Goal: Task Accomplishment & Management: Manage account settings

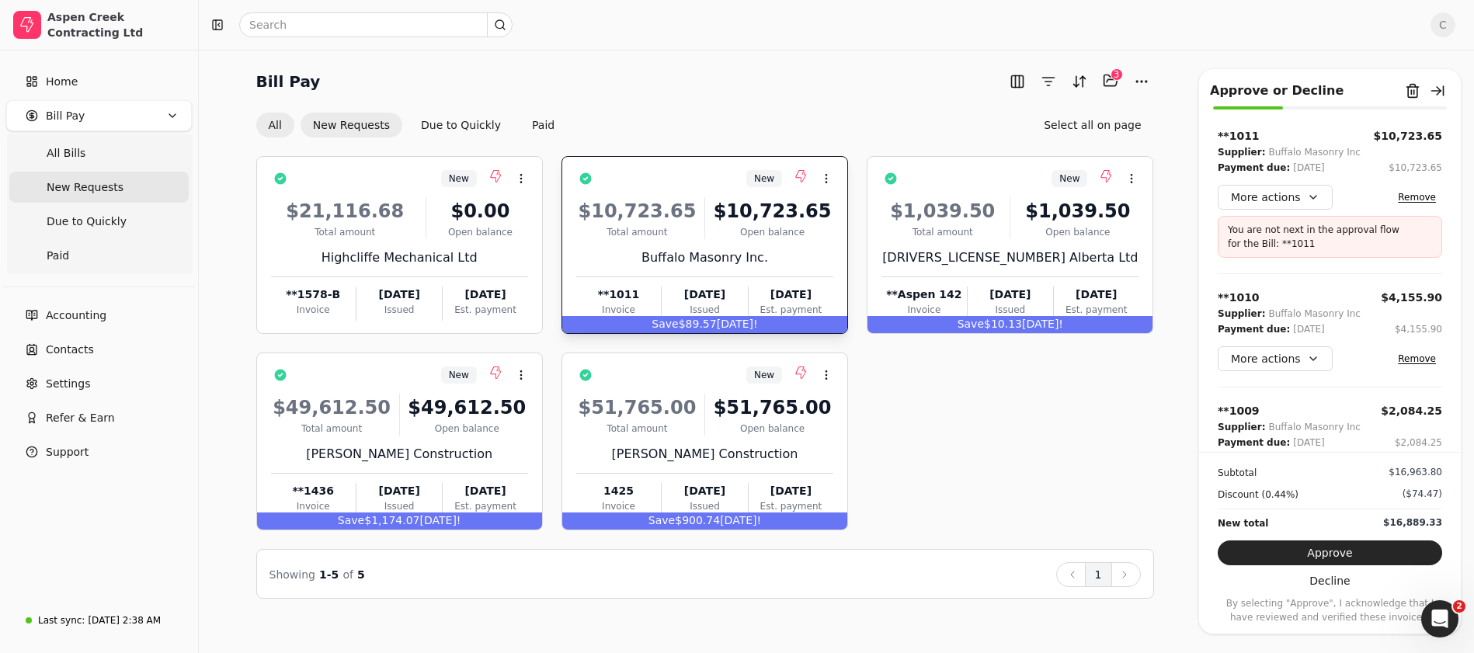
click at [280, 127] on button "All" at bounding box center [275, 125] width 38 height 25
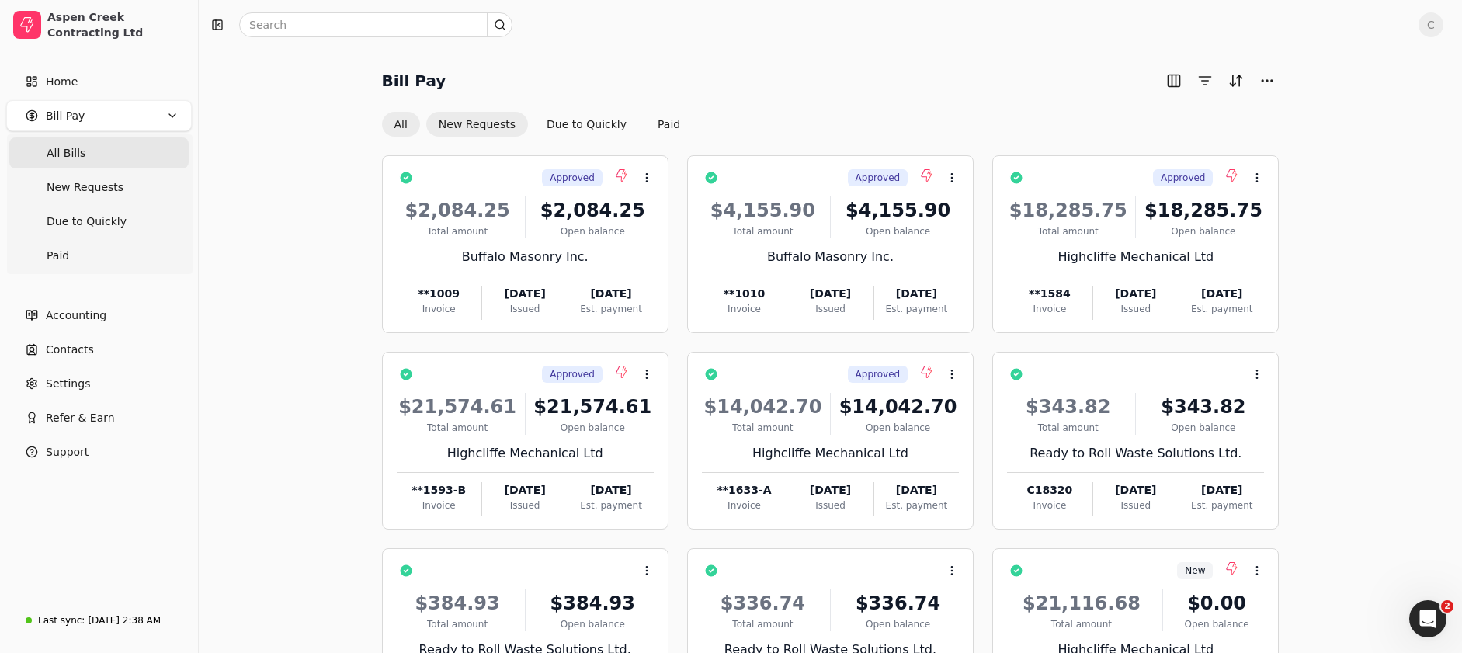
click at [457, 130] on button "New Requests" at bounding box center [477, 124] width 102 height 25
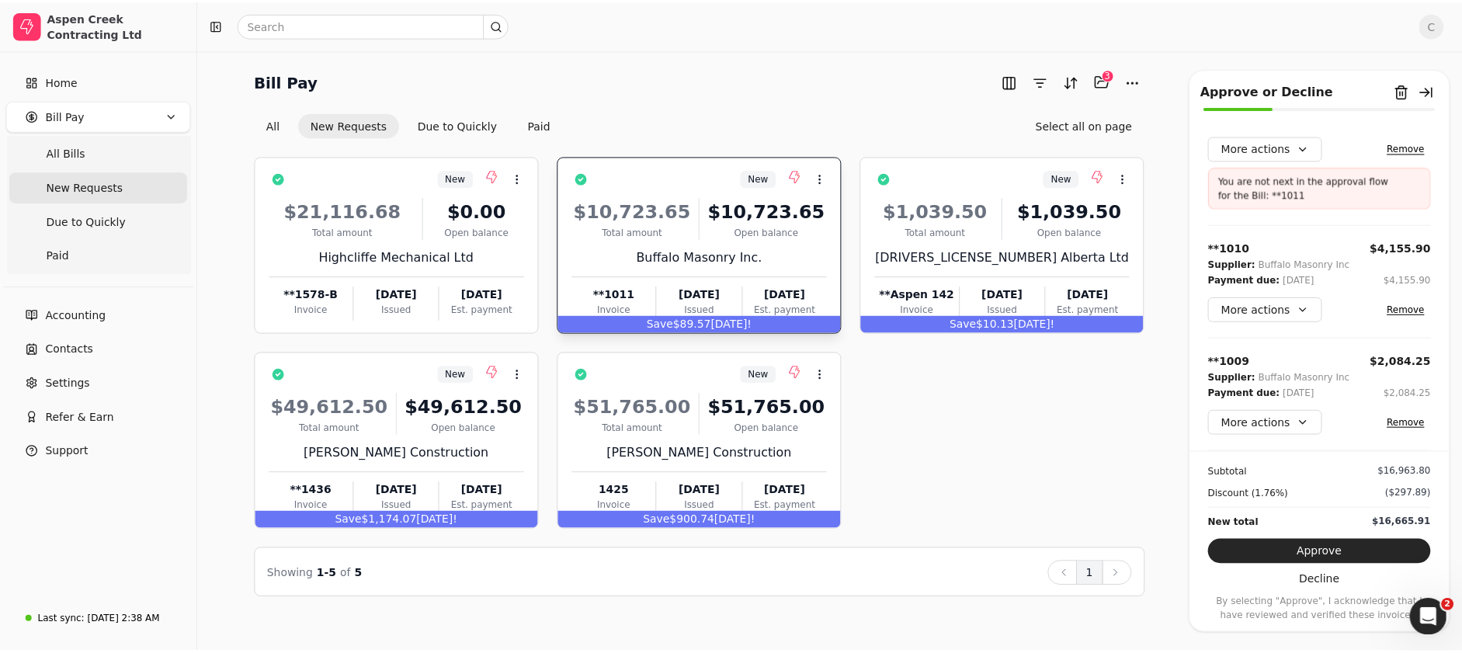
scroll to position [50, 0]
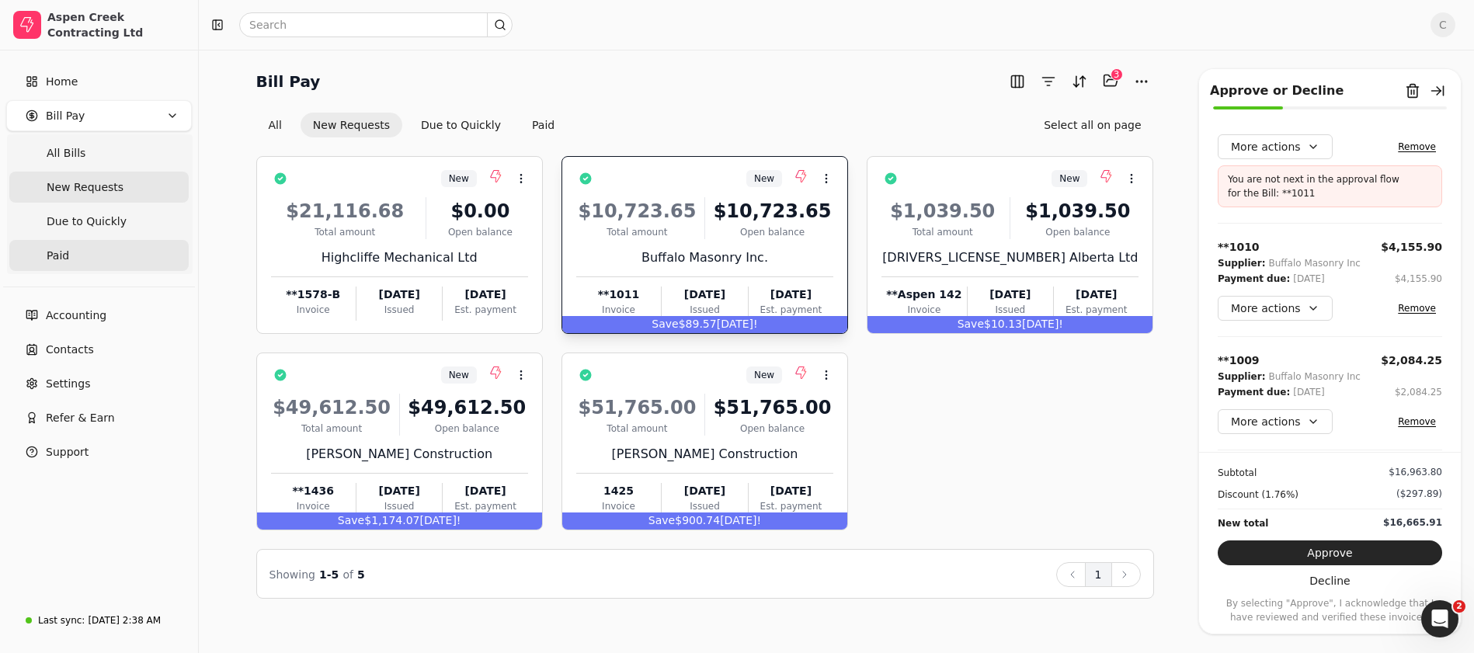
click at [70, 262] on link "Paid" at bounding box center [98, 255] width 179 height 31
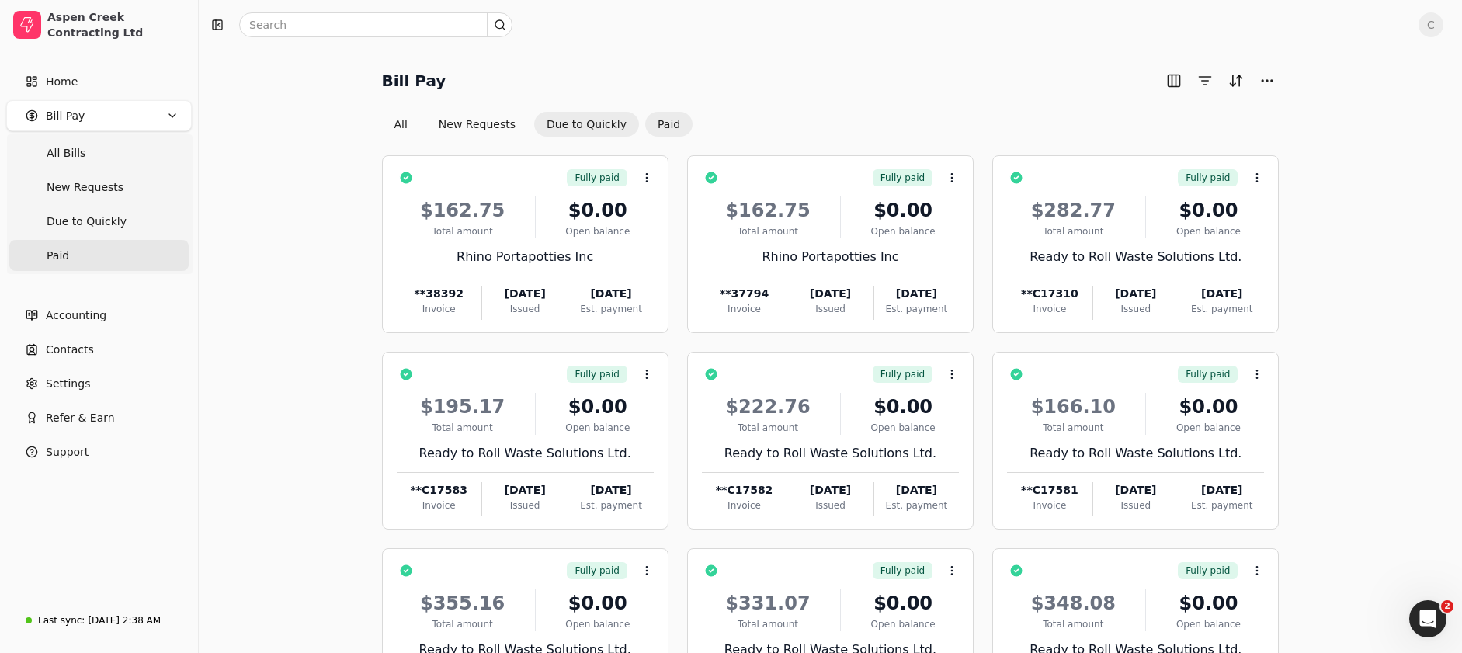
click at [557, 121] on button "Due to Quickly" at bounding box center [586, 124] width 105 height 25
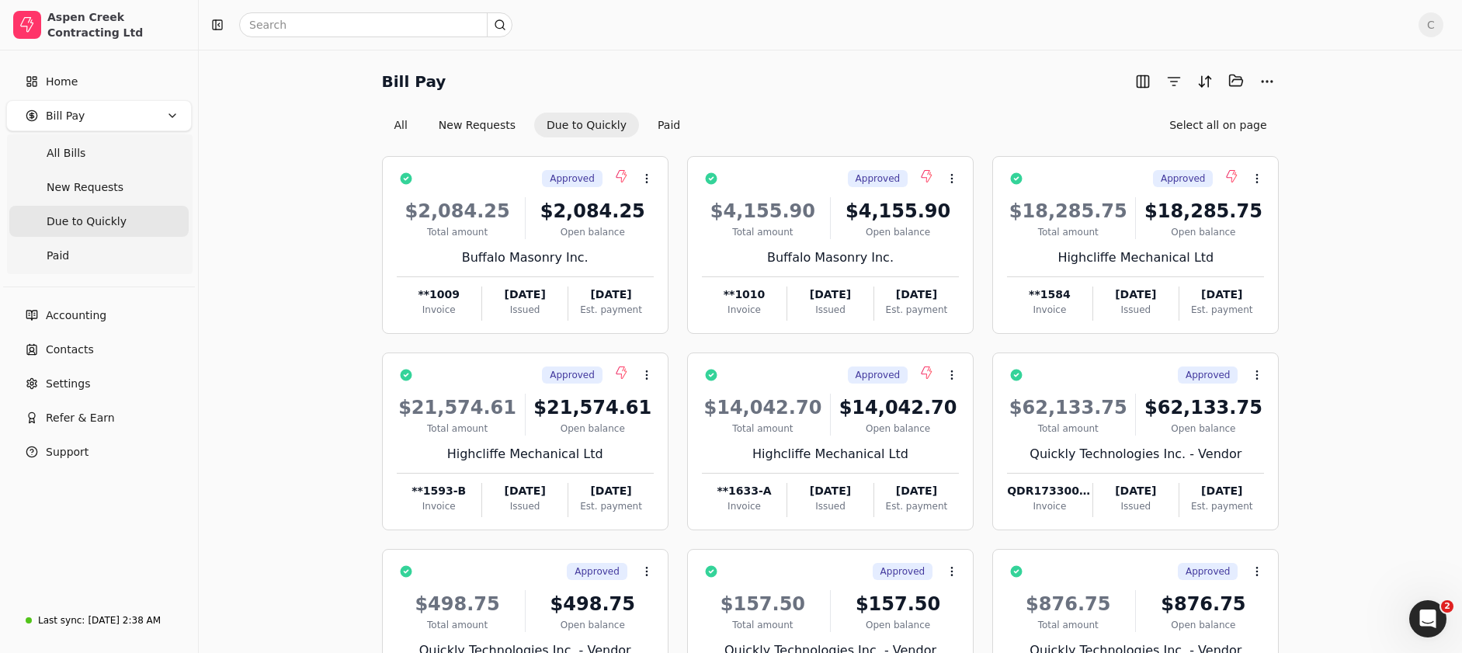
click at [1443, 21] on span "C" at bounding box center [1431, 24] width 25 height 25
click at [1348, 123] on span "Sign Out" at bounding box center [1335, 117] width 47 height 16
